Goal: Contribute content

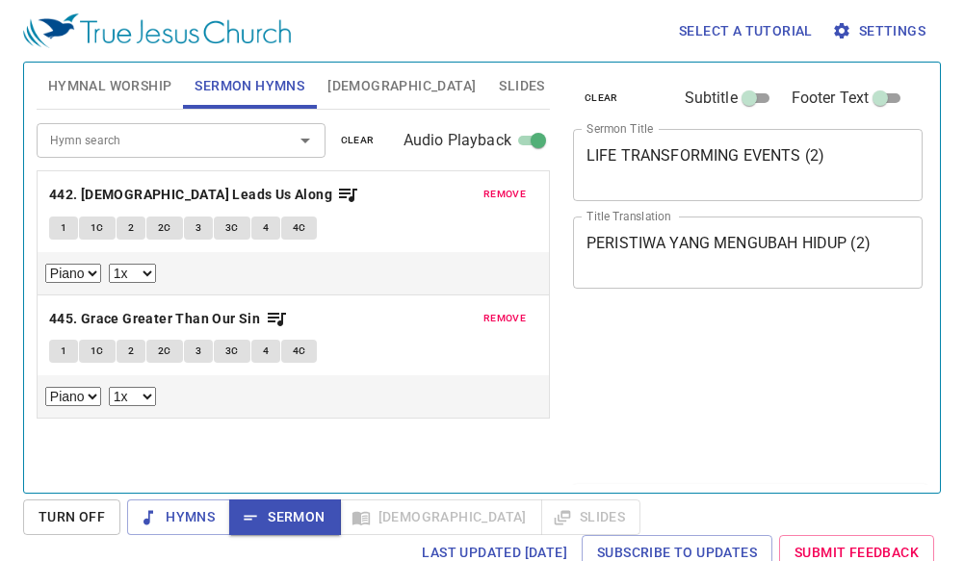
select select "1"
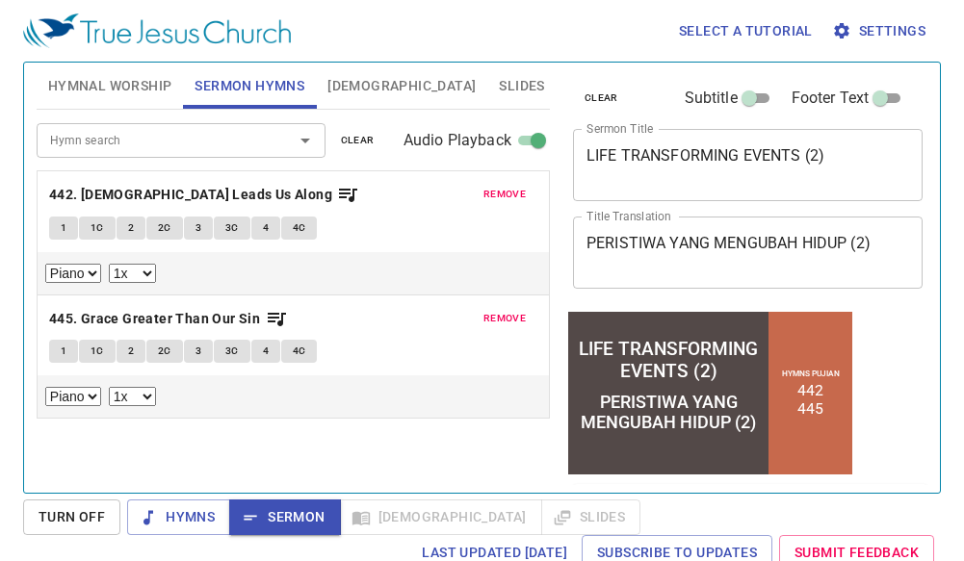
click at [865, 164] on textarea "LIFE TRANSFORMING EVENTS (2)" at bounding box center [747, 164] width 322 height 37
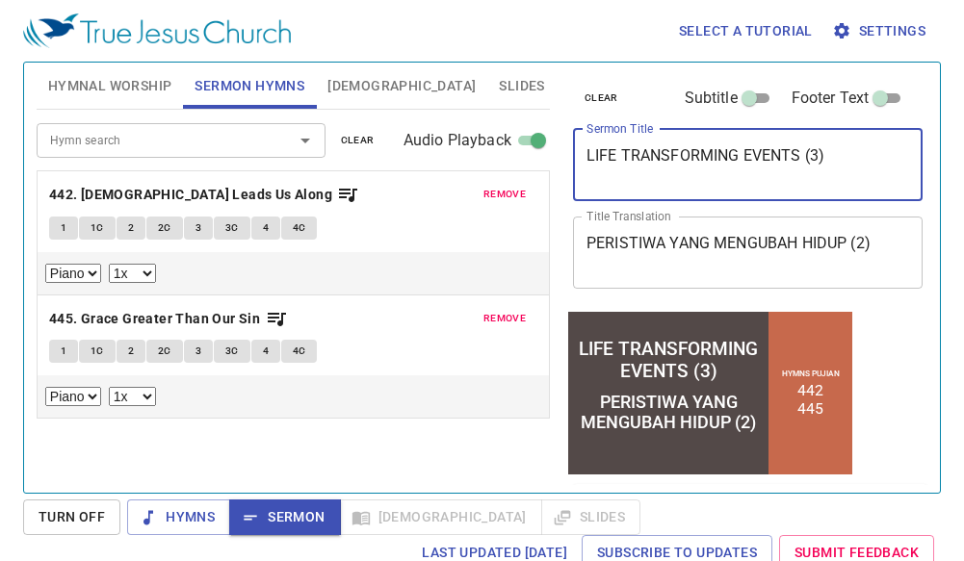
type textarea "LIFE TRANSFORMING EVENTS (3)"
click at [890, 242] on textarea "PERISTIWA YANG MENGUBAH HIDUP (2)" at bounding box center [747, 252] width 322 height 37
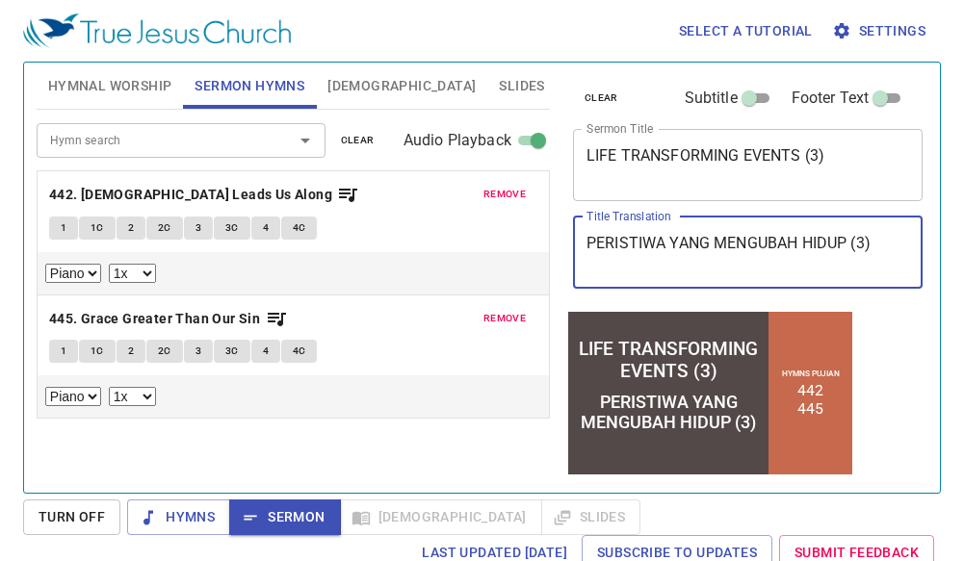
type textarea "PERISTIWA YANG MENGUBAH HIDUP (3)"
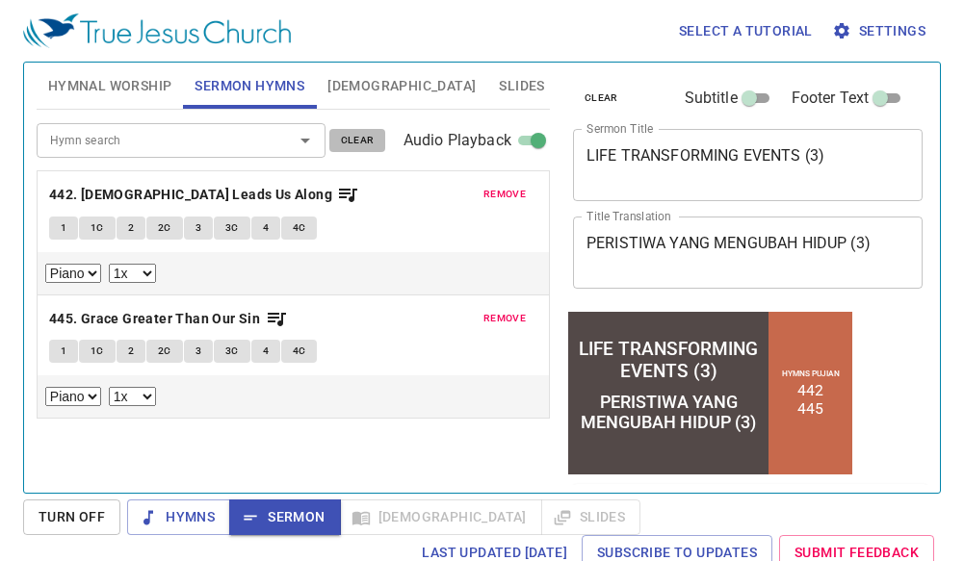
click at [365, 134] on span "clear" at bounding box center [358, 140] width 34 height 17
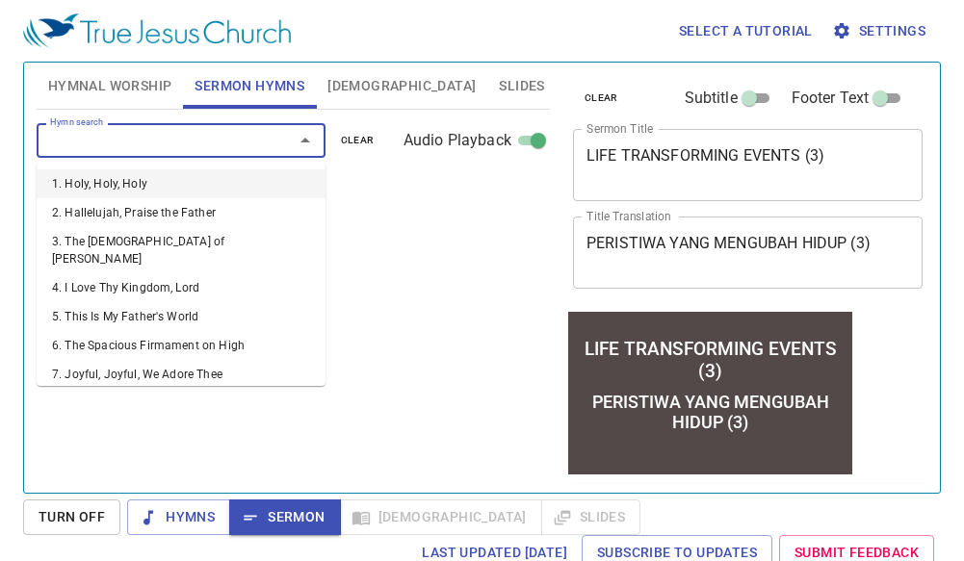
click at [247, 147] on input "Hymn search" at bounding box center [152, 140] width 220 height 22
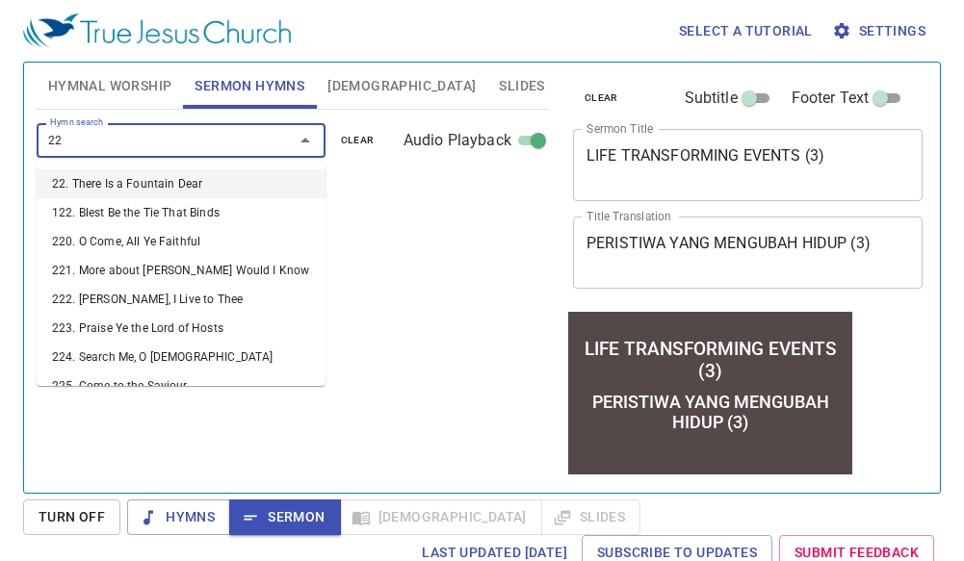
type input "226"
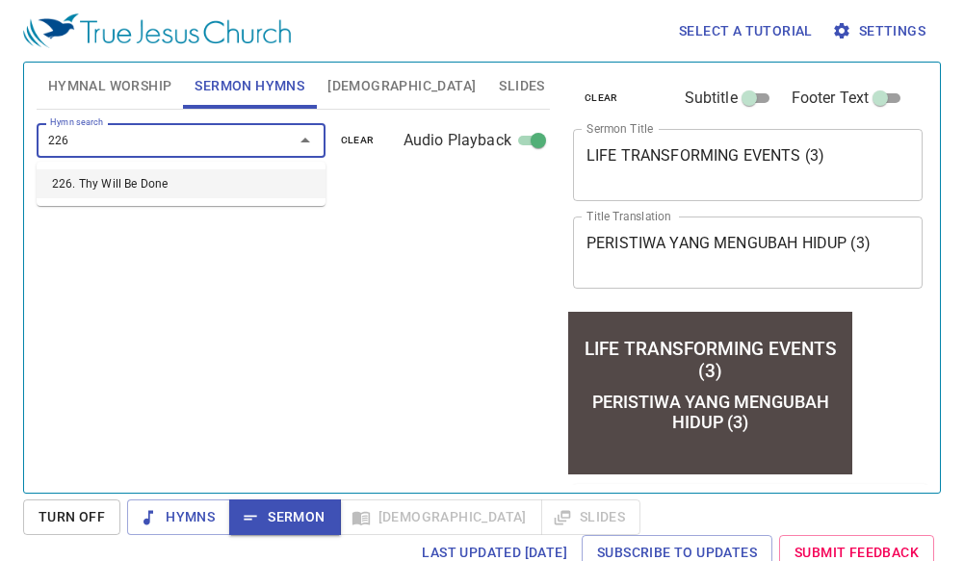
click at [212, 186] on li "226. Thy Will Be Done" at bounding box center [181, 183] width 289 height 29
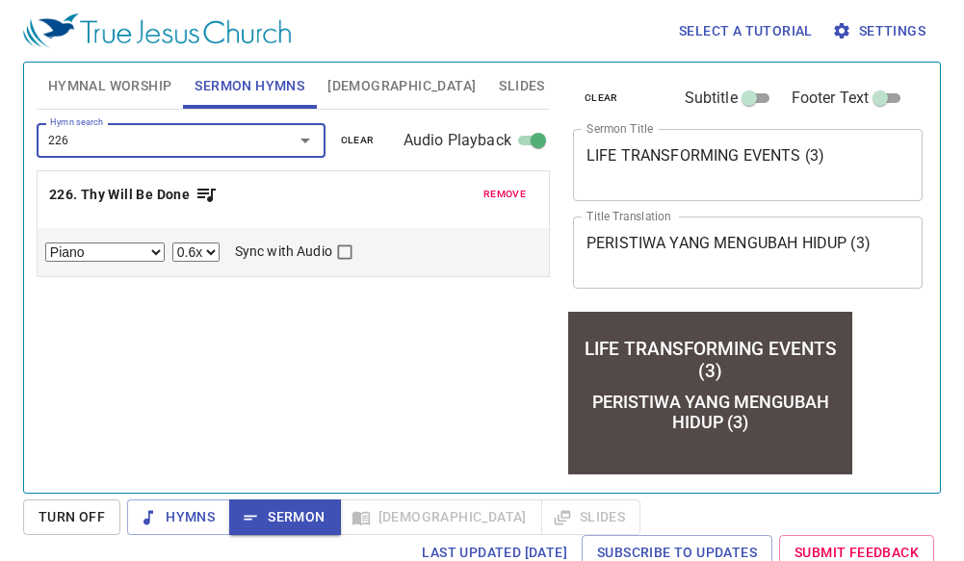
select select "1"
checkbox input "true"
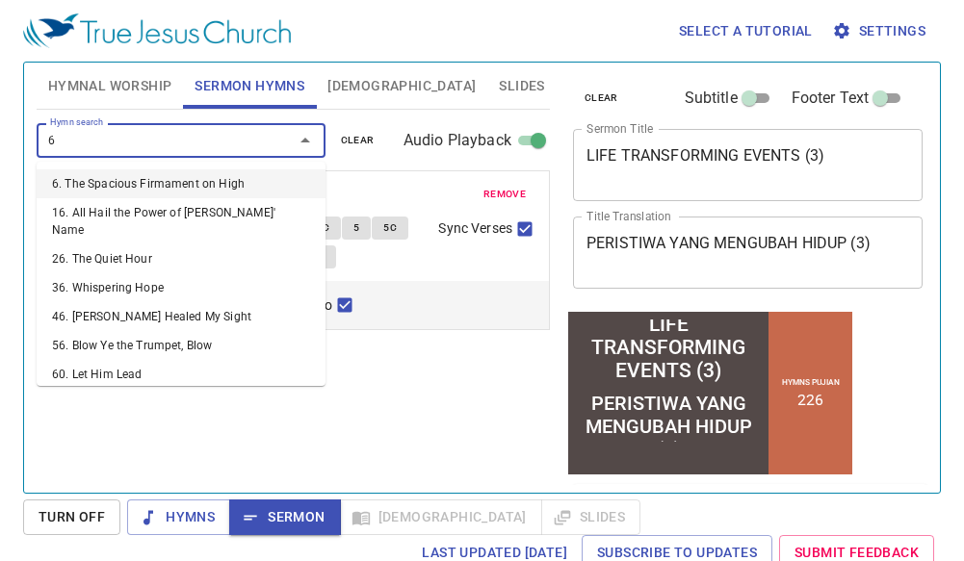
type input "62"
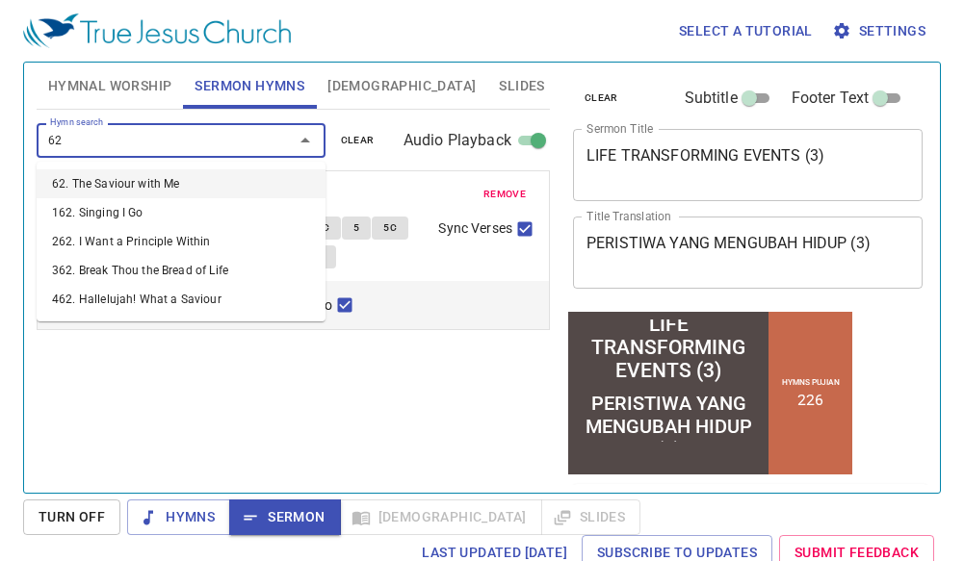
click at [212, 186] on li "62. The Saviour with Me" at bounding box center [181, 183] width 289 height 29
select select "1"
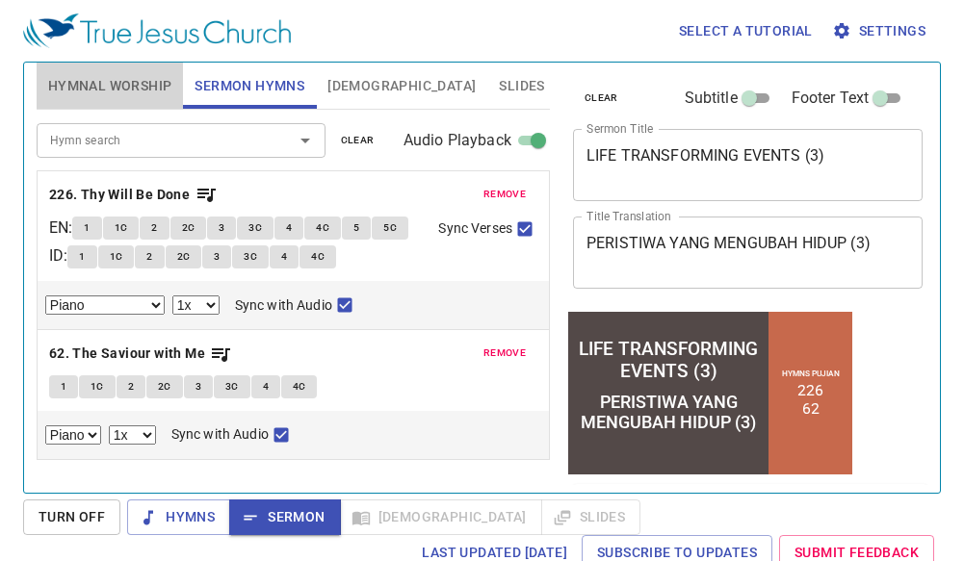
click at [108, 79] on span "Hymnal Worship" at bounding box center [110, 86] width 124 height 24
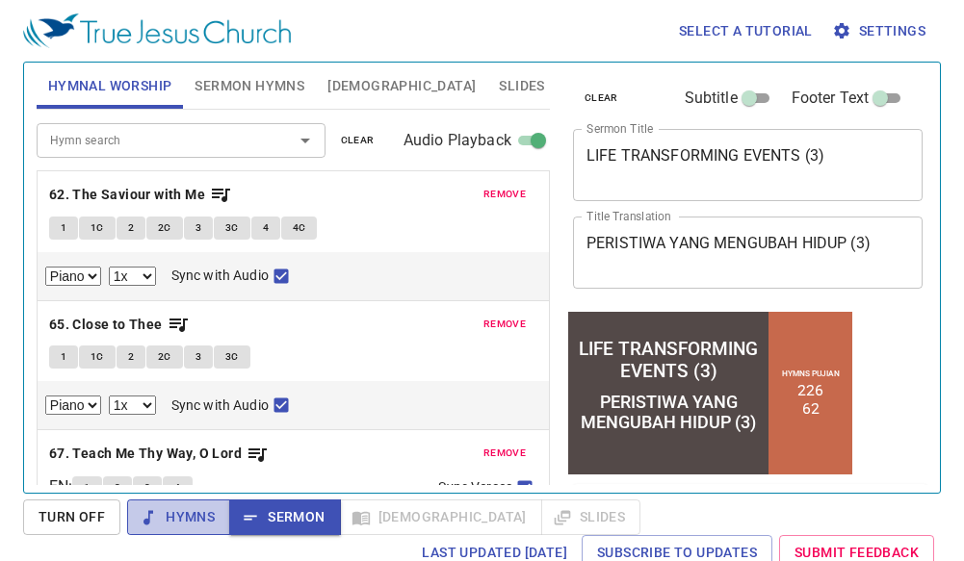
click at [202, 513] on span "Hymns" at bounding box center [178, 517] width 72 height 24
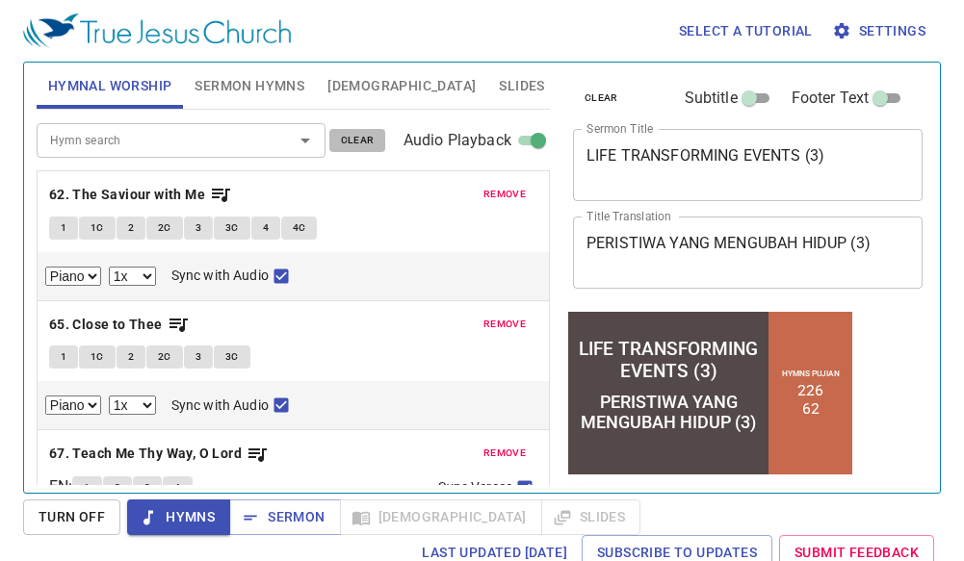
click at [361, 137] on span "clear" at bounding box center [358, 140] width 34 height 17
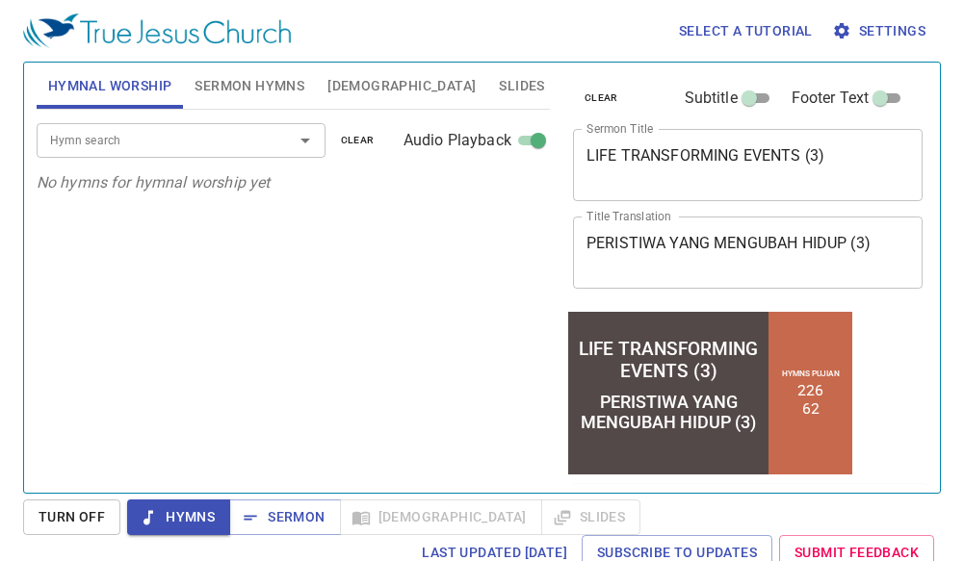
click at [212, 128] on div "Hymn search" at bounding box center [181, 140] width 289 height 34
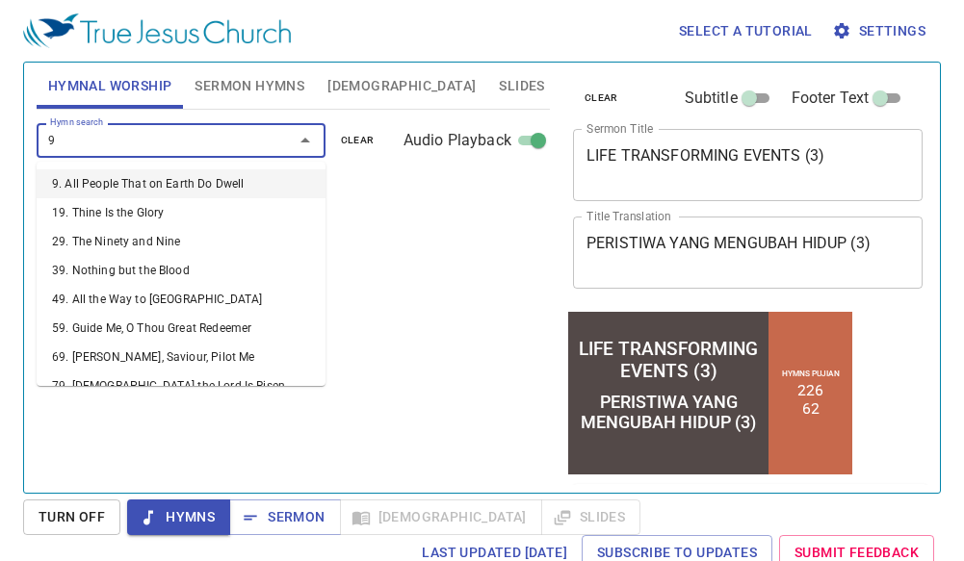
type input "90"
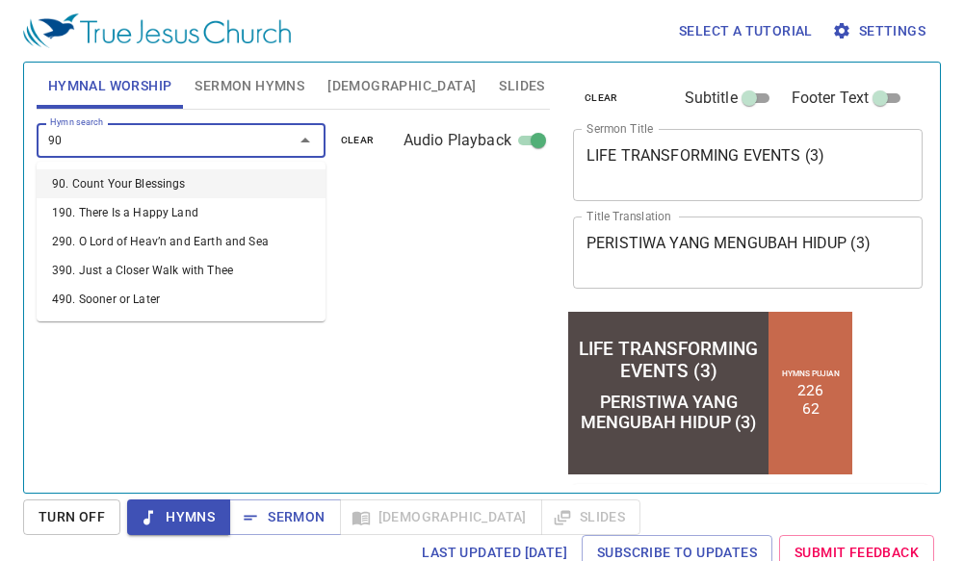
click at [259, 187] on li "90. Count Your Blessings" at bounding box center [181, 183] width 289 height 29
select select "1"
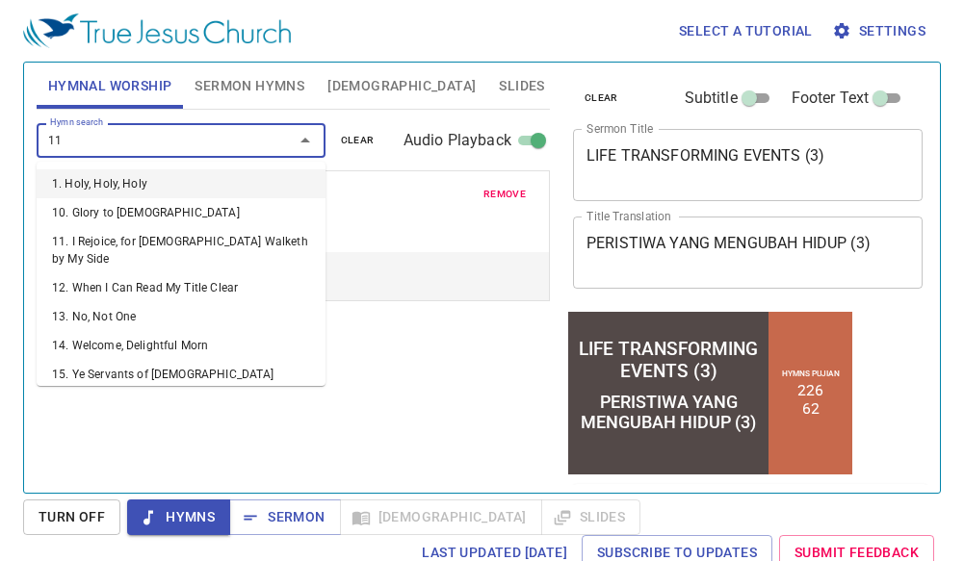
type input "112"
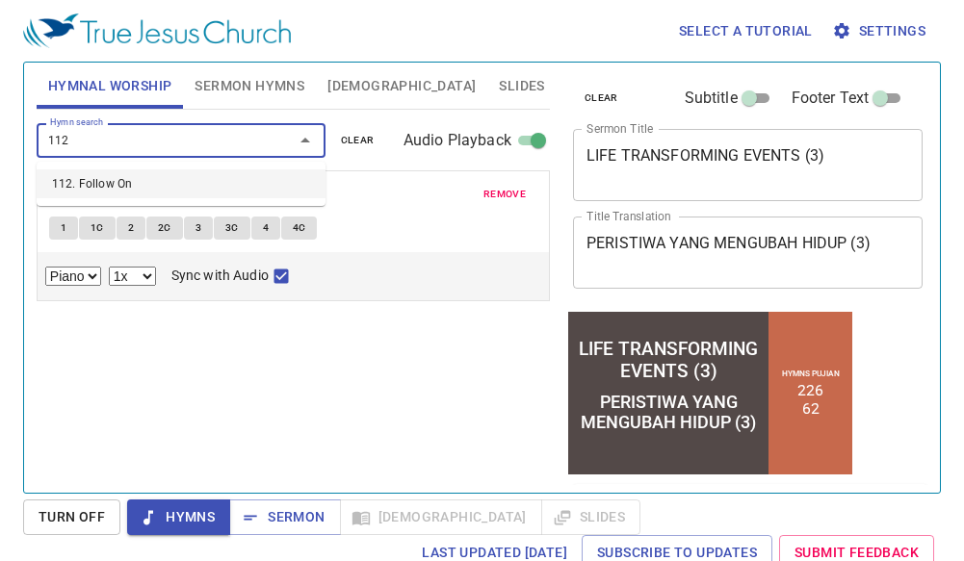
click at [259, 187] on li "112. Follow On" at bounding box center [181, 183] width 289 height 29
select select "1"
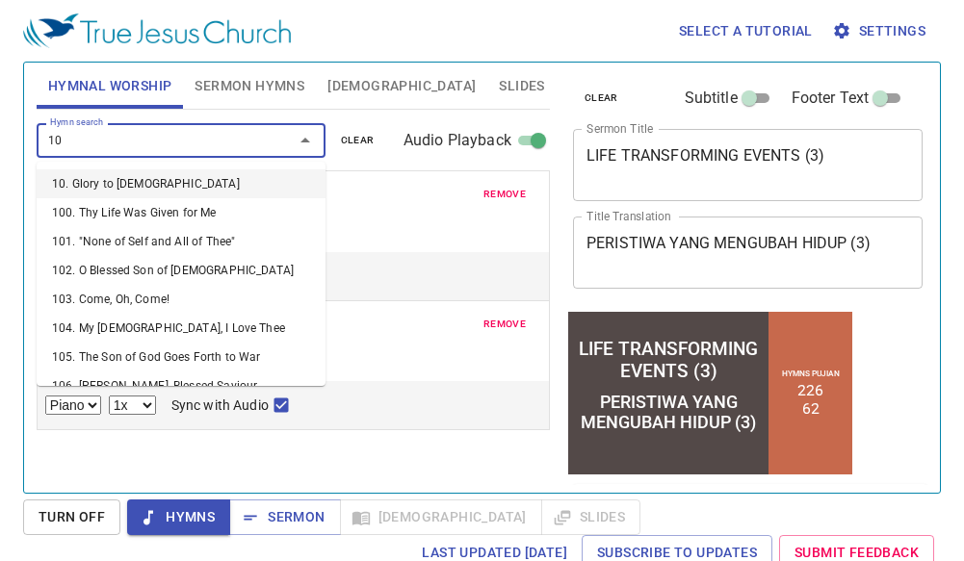
type input "106"
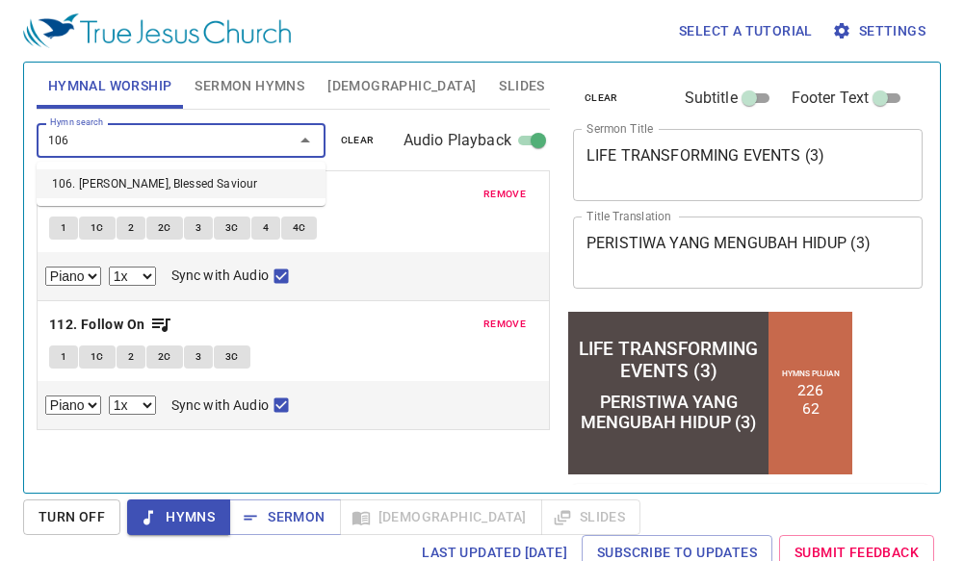
click at [152, 177] on li "106. Jesus, Blessed Saviour" at bounding box center [181, 183] width 289 height 29
select select "1"
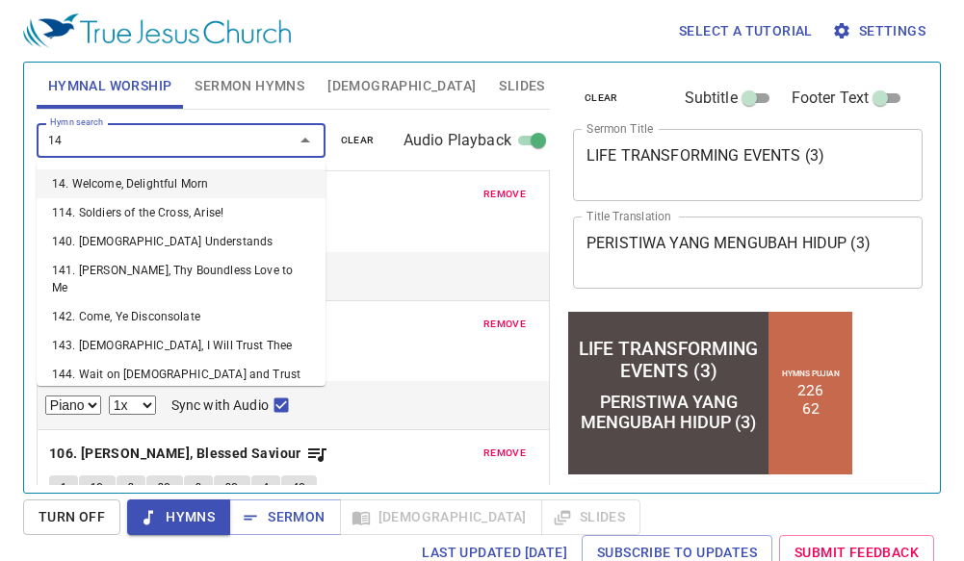
type input "144"
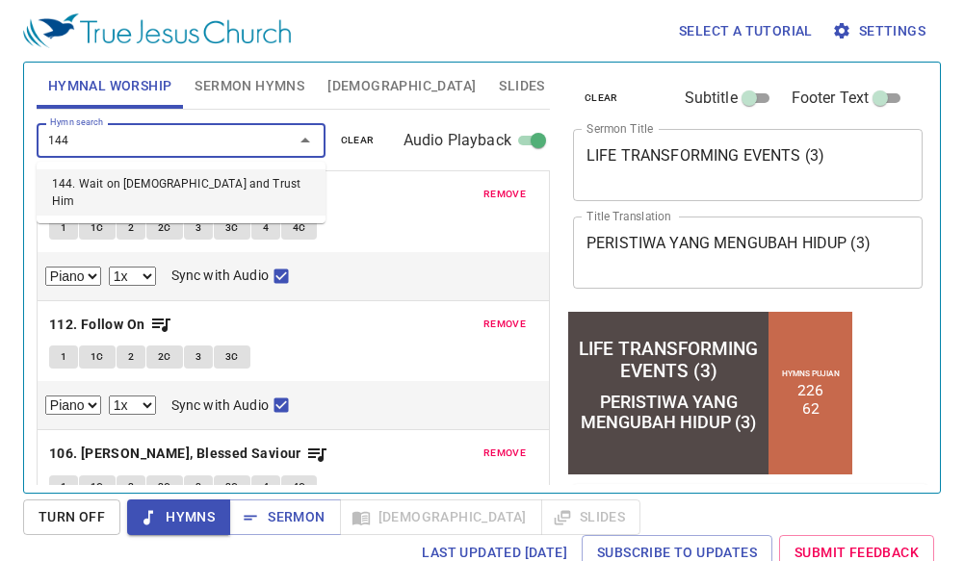
click at [152, 177] on li "144. Wait on God and Trust Him" at bounding box center [181, 192] width 289 height 46
select select "1"
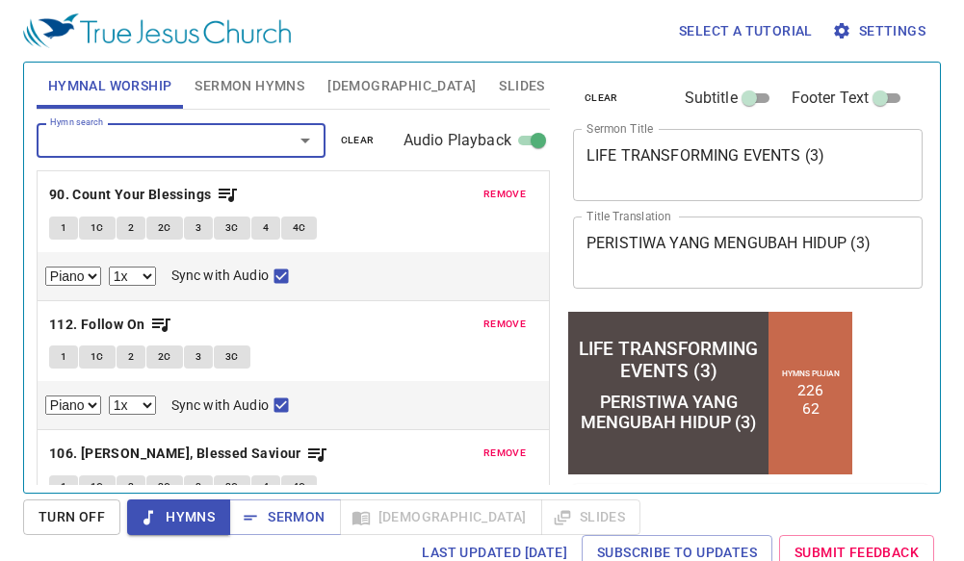
click at [271, 78] on span "Sermon Hymns" at bounding box center [249, 86] width 110 height 24
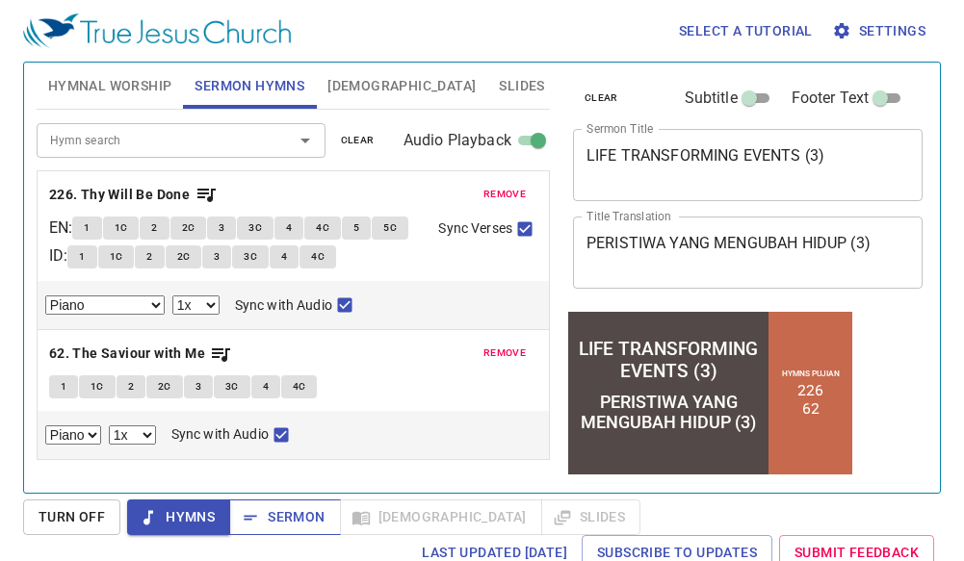
click at [309, 506] on span "Sermon" at bounding box center [285, 517] width 80 height 24
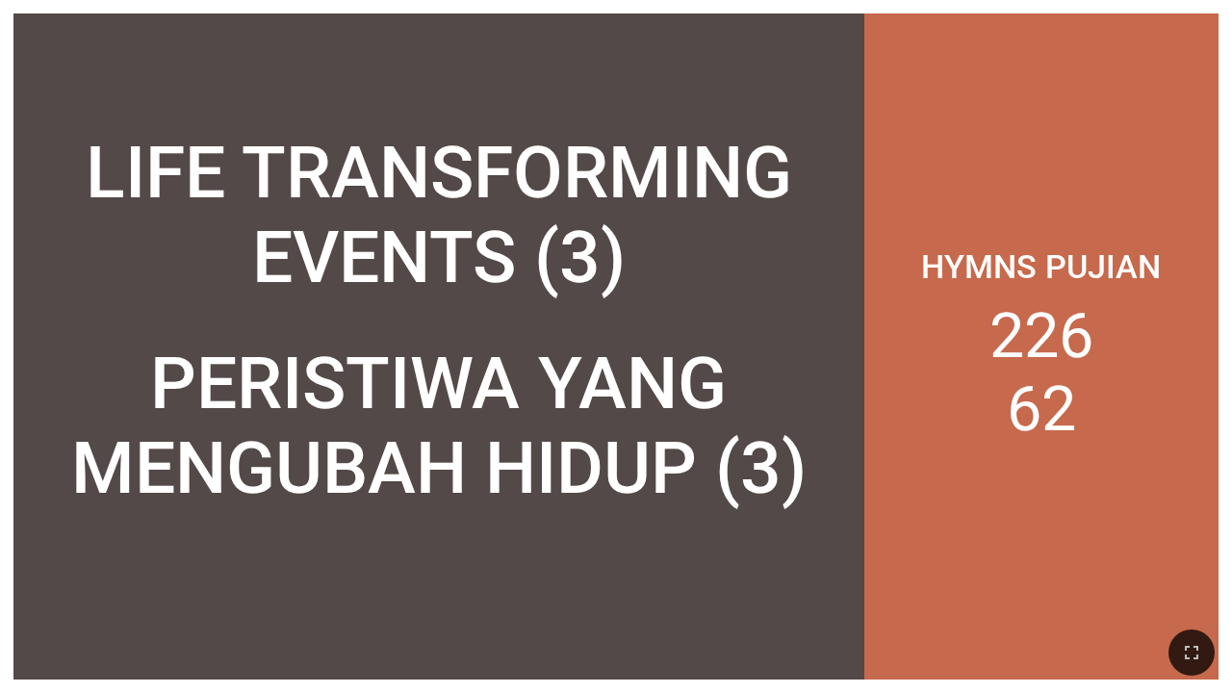
click at [143, 175] on div "LIFE TRANSFORMING EVENTS (3)" at bounding box center [438, 214] width 823 height 169
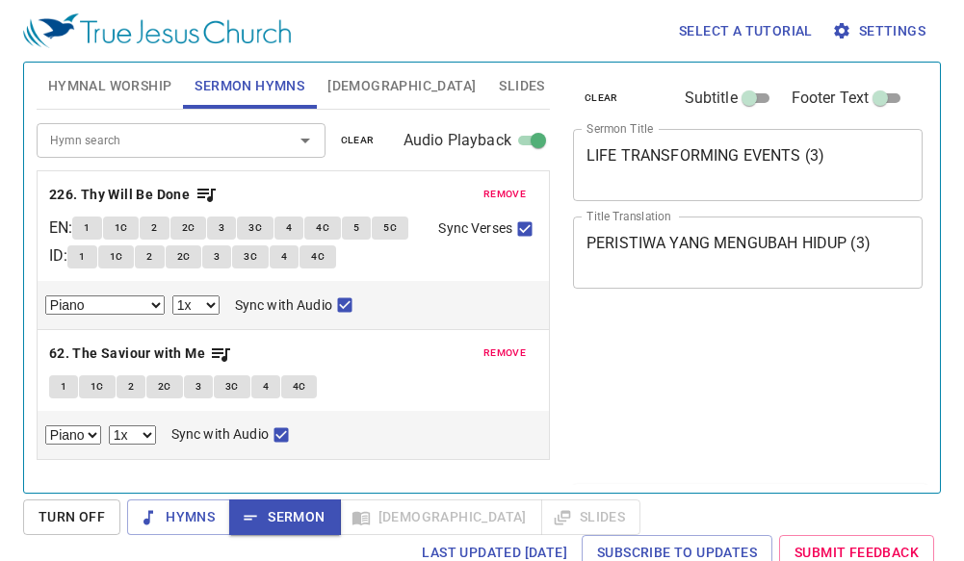
select select "1"
